Goal: Check status: Check status

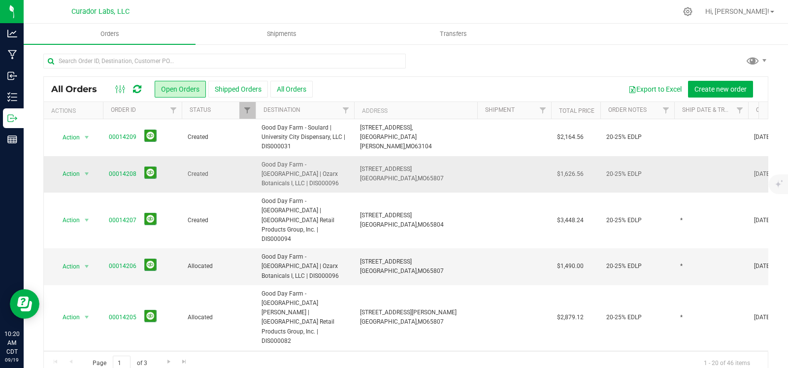
click at [690, 173] on td at bounding box center [711, 174] width 74 height 37
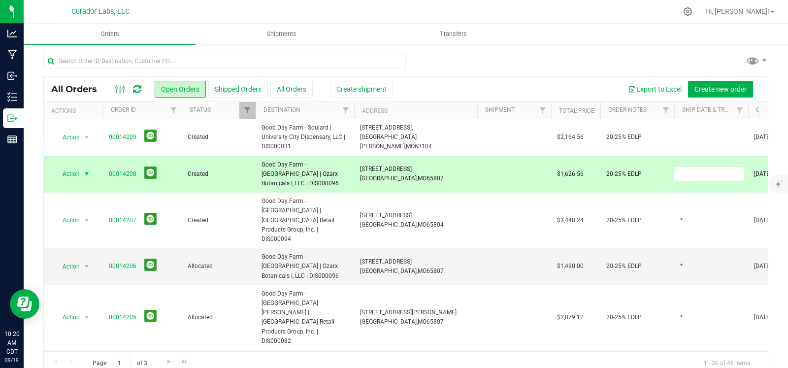
type input "*"
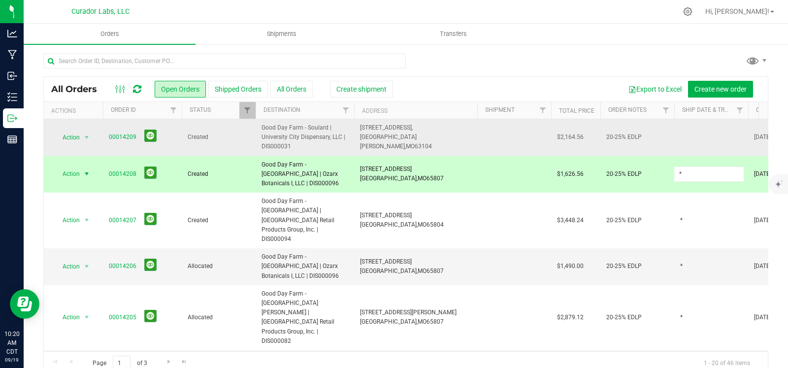
click at [688, 136] on div "All Orders Open Orders Shipped Orders All Orders Create shipment Export to Exce…" at bounding box center [405, 225] width 725 height 299
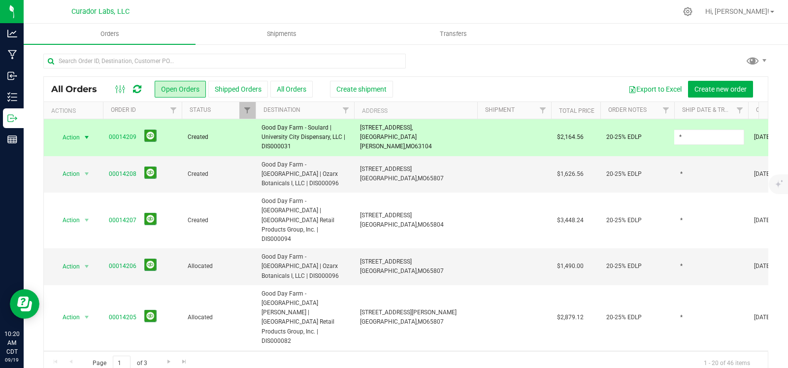
type input "*"
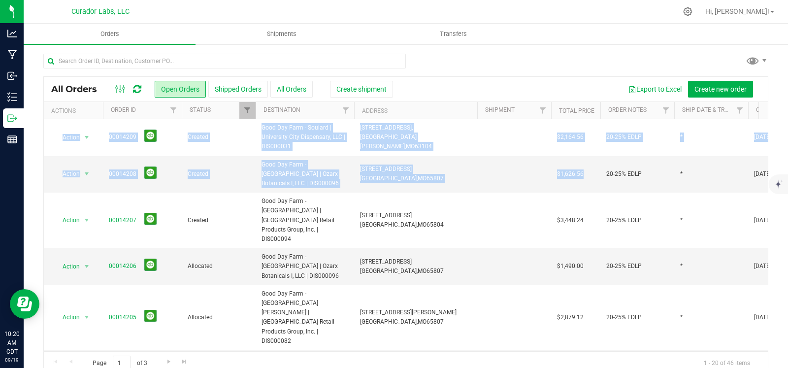
drag, startPoint x: 596, startPoint y: 174, endPoint x: 42, endPoint y: 144, distance: 554.8
click at [42, 144] on div "All Orders Open Orders Shipped Orders All Orders Create shipment Export to Exce…" at bounding box center [406, 213] width 764 height 341
copy table "Action Action Cancel order Change facility Clone order Edit order Mark as fully…"
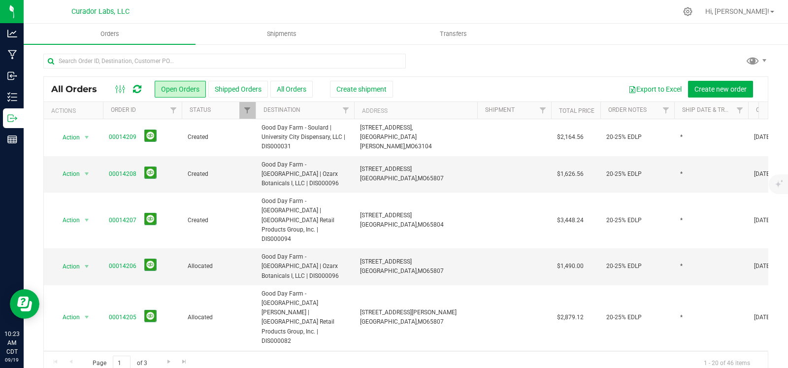
click at [518, 71] on div at bounding box center [405, 65] width 725 height 23
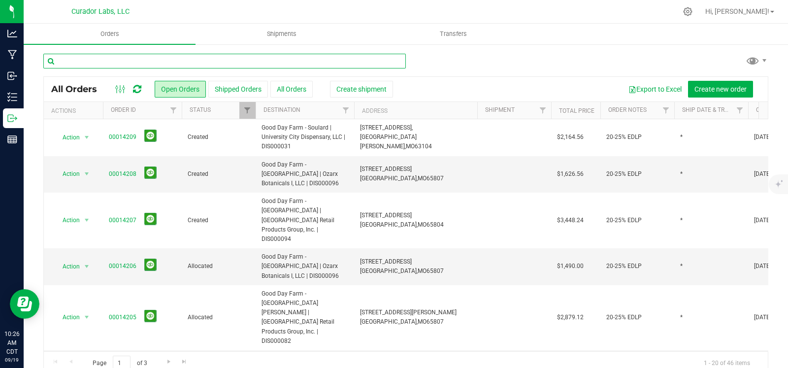
click at [142, 55] on input "text" at bounding box center [224, 61] width 362 height 15
type input "rove"
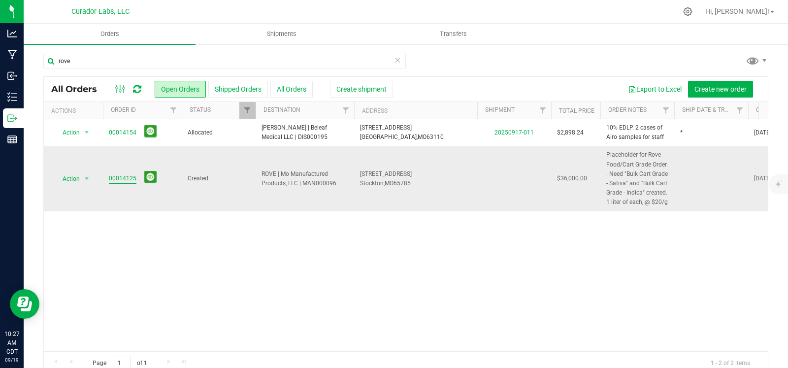
click at [126, 179] on link "00014125" at bounding box center [123, 178] width 28 height 9
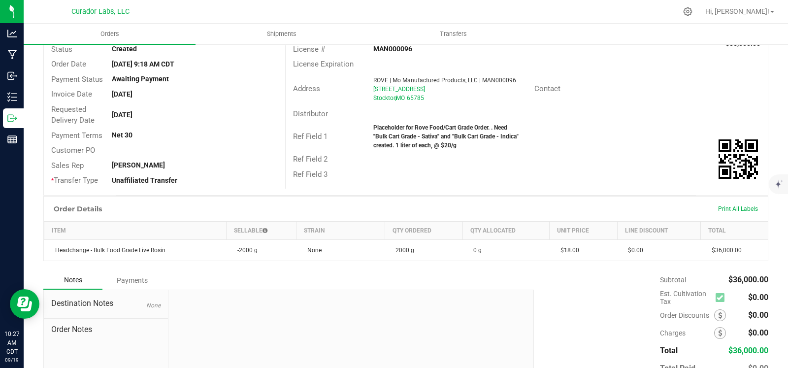
scroll to position [84, 0]
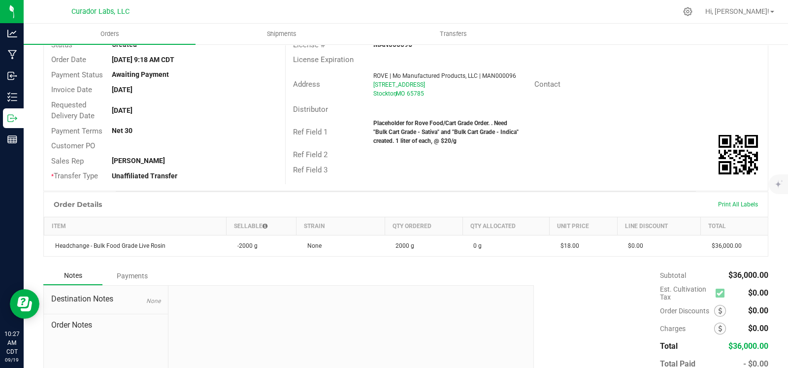
click at [342, 274] on div "Notes Payments" at bounding box center [284, 275] width 483 height 19
click at [778, 163] on icon "mute" at bounding box center [778, 164] width 6 height 7
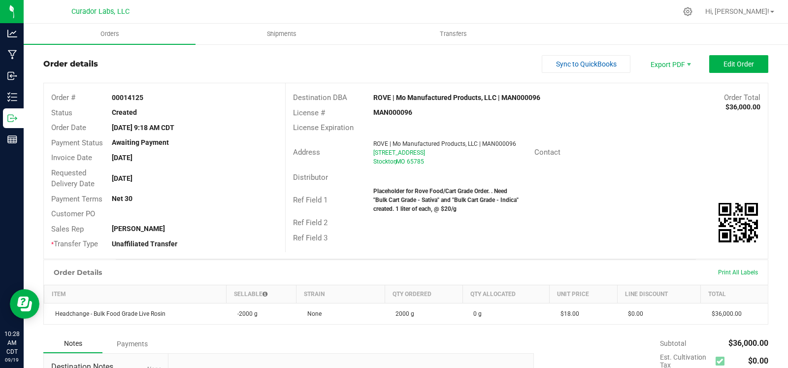
scroll to position [16, 0]
click at [651, 151] on div "Contact" at bounding box center [647, 152] width 241 height 15
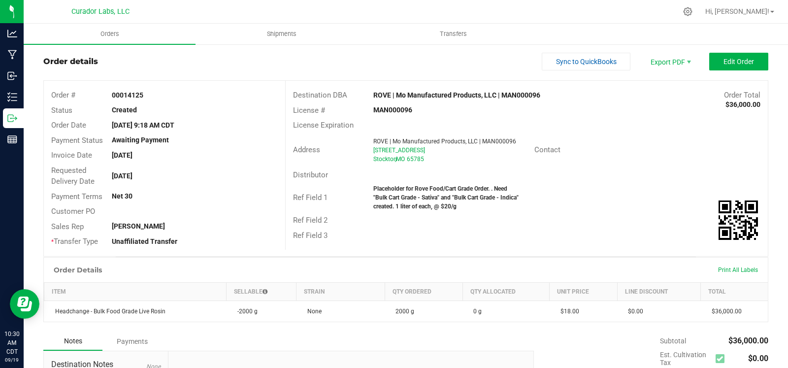
scroll to position [19, 0]
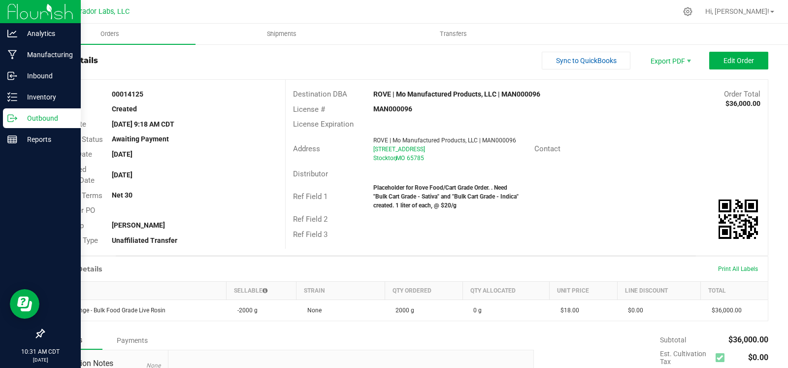
click at [13, 117] on icon at bounding box center [10, 118] width 5 height 7
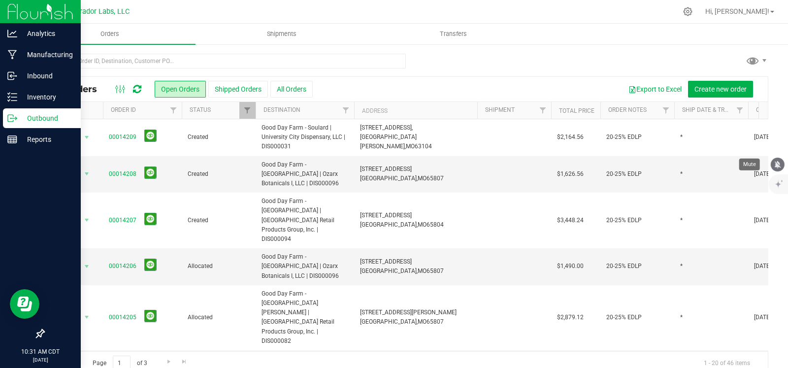
click at [778, 165] on icon "mute" at bounding box center [778, 164] width 6 height 7
click at [511, 61] on div at bounding box center [405, 65] width 725 height 23
click at [477, 76] on div "All Orders Open Orders Shipped Orders All Orders Export to Excel Create new ord…" at bounding box center [405, 225] width 725 height 299
click at [497, 69] on div at bounding box center [405, 65] width 725 height 23
